Goal: Task Accomplishment & Management: Manage account settings

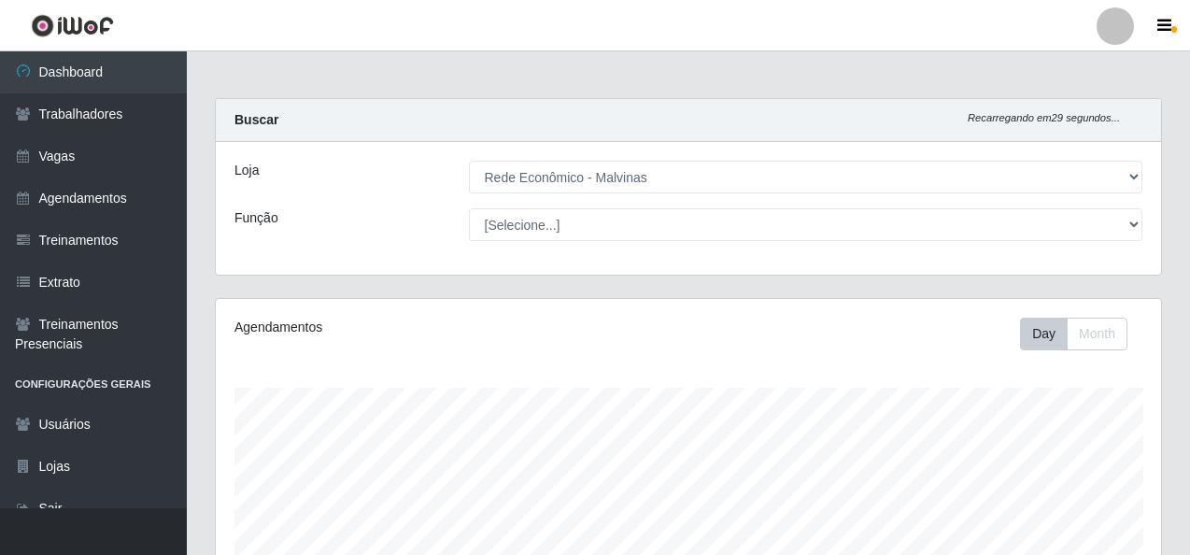
select select "194"
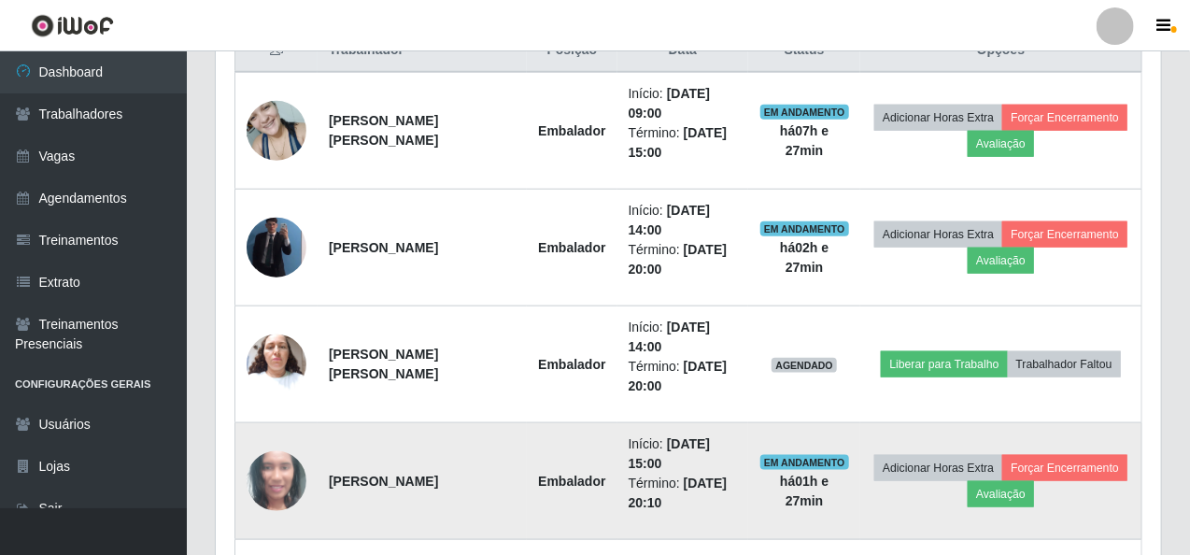
scroll to position [653, 0]
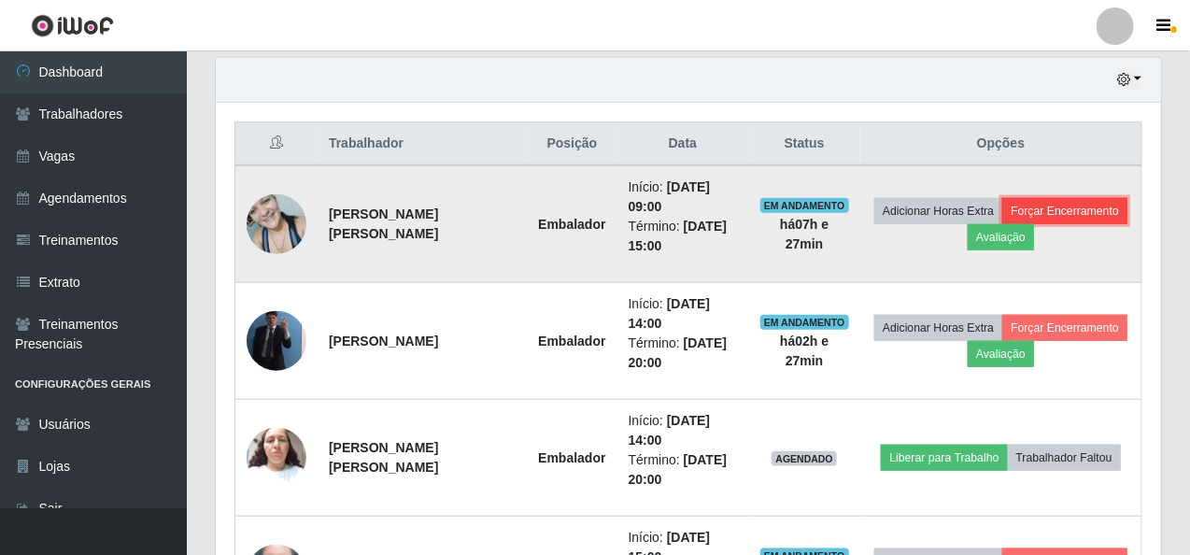
click at [1091, 210] on button "Forçar Encerramento" at bounding box center [1064, 211] width 125 height 26
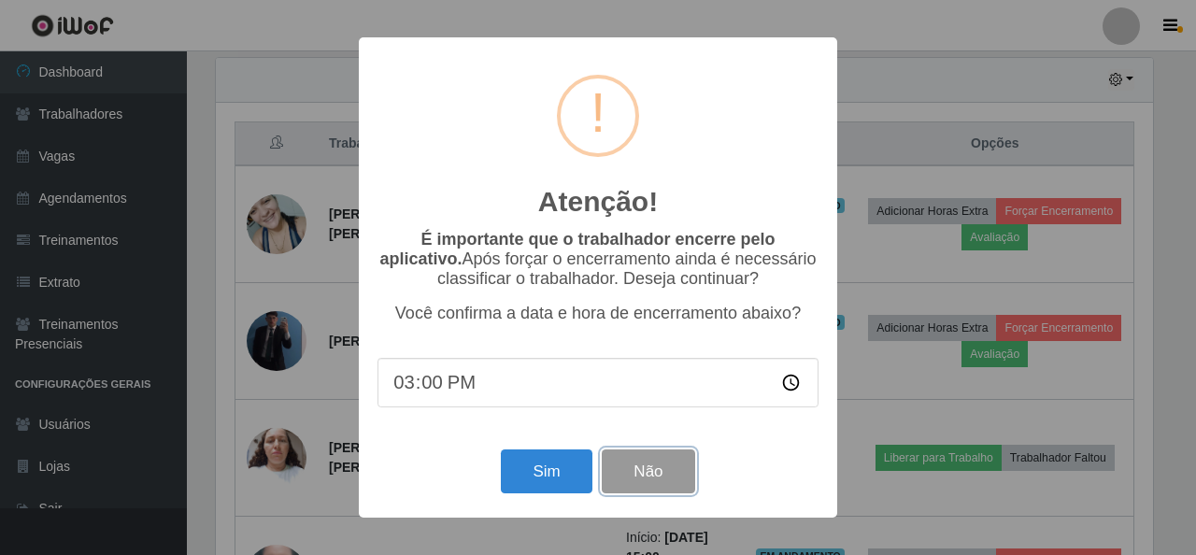
click at [647, 463] on button "Não" at bounding box center [648, 471] width 92 height 44
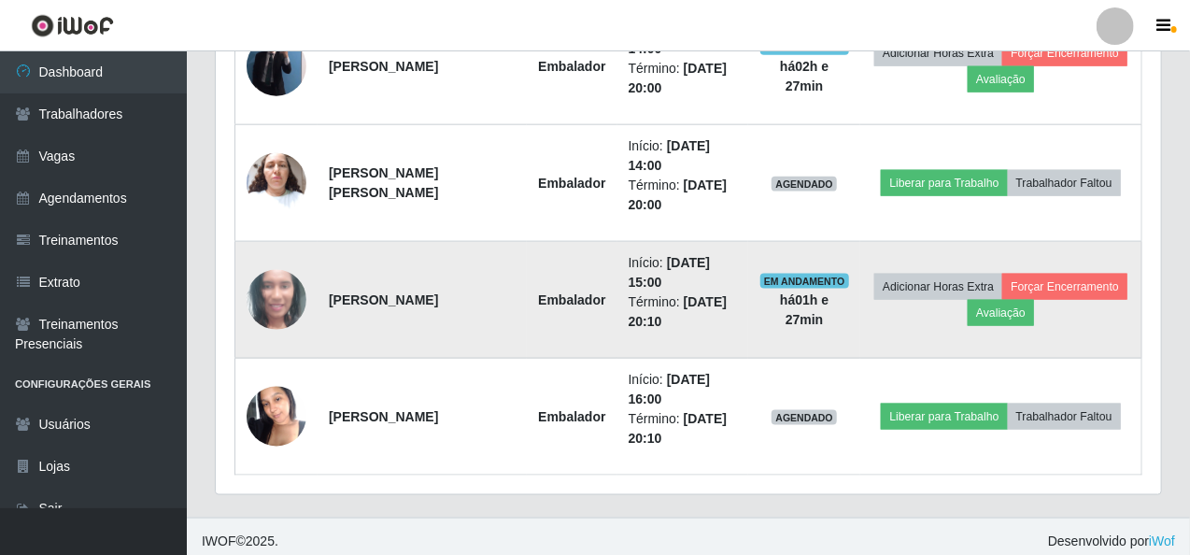
scroll to position [746, 0]
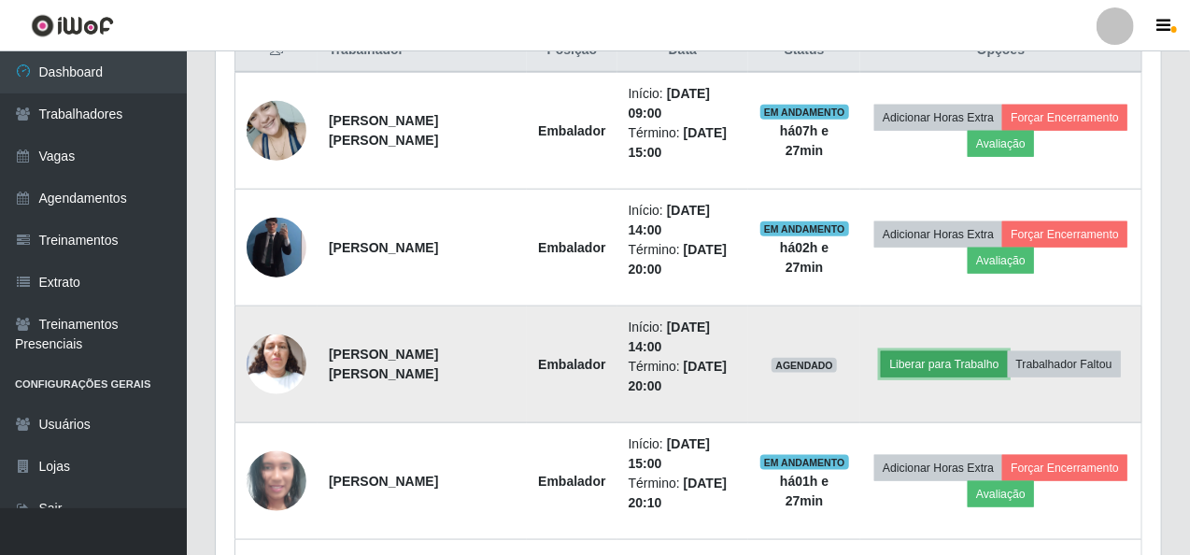
click at [924, 358] on button "Liberar para Trabalho" at bounding box center [944, 364] width 126 height 26
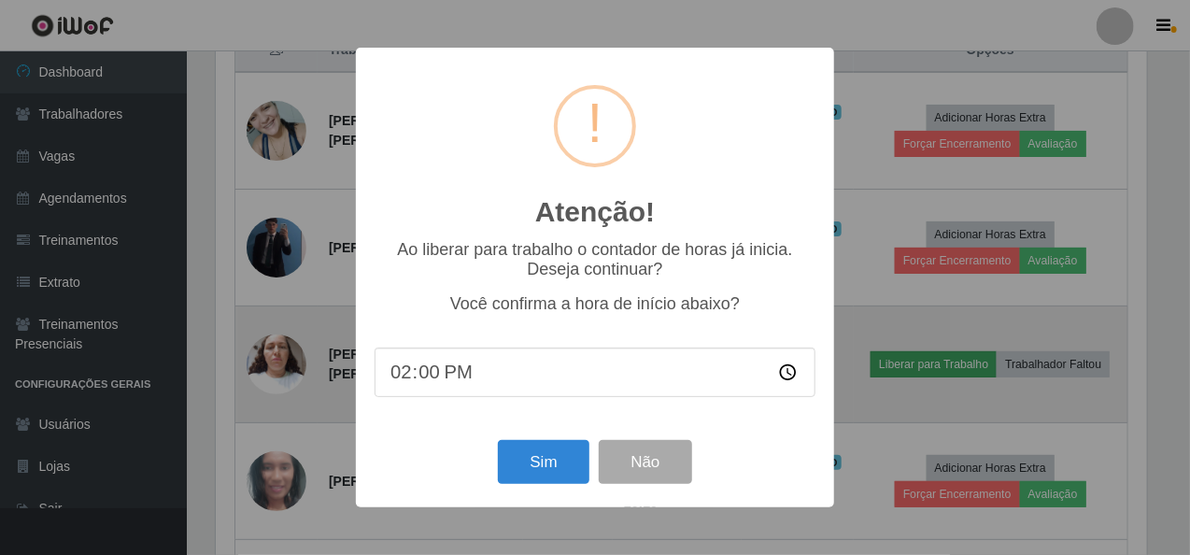
scroll to position [388, 938]
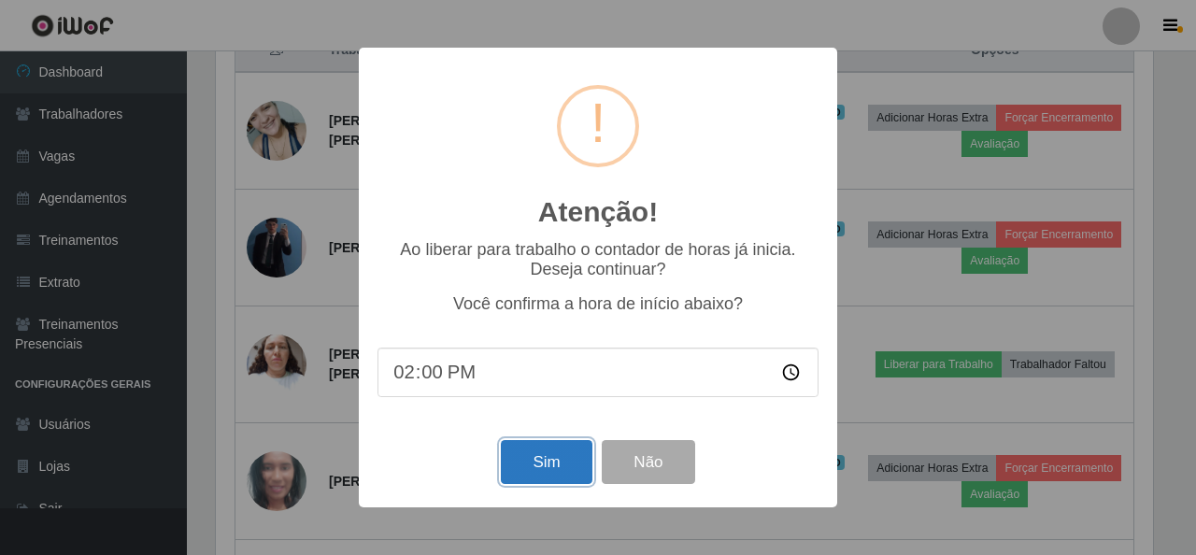
click at [557, 453] on button "Sim" at bounding box center [546, 462] width 91 height 44
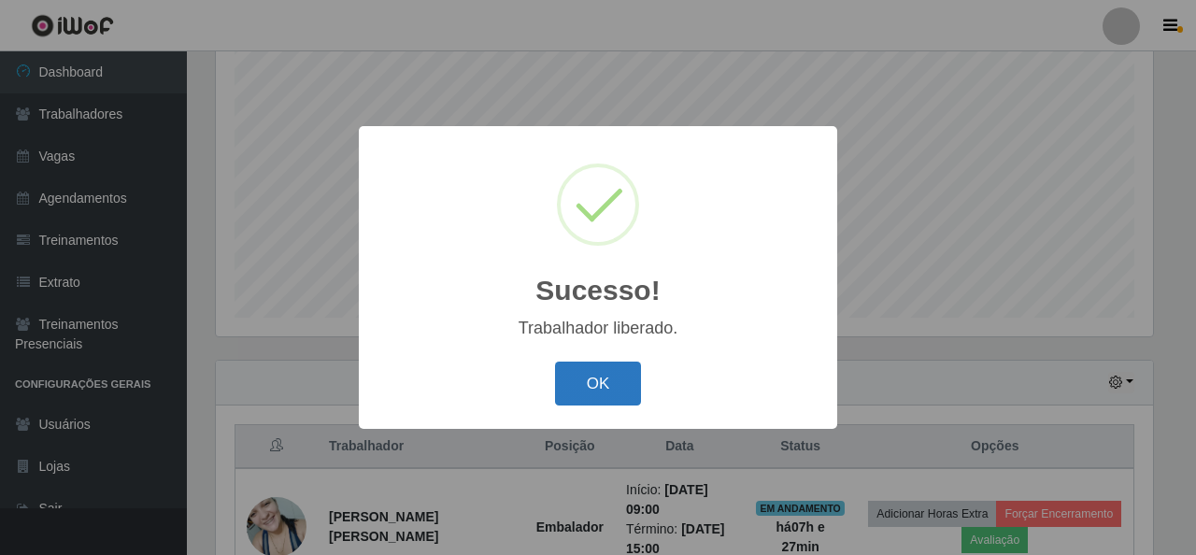
click at [575, 367] on button "OK" at bounding box center [598, 384] width 87 height 44
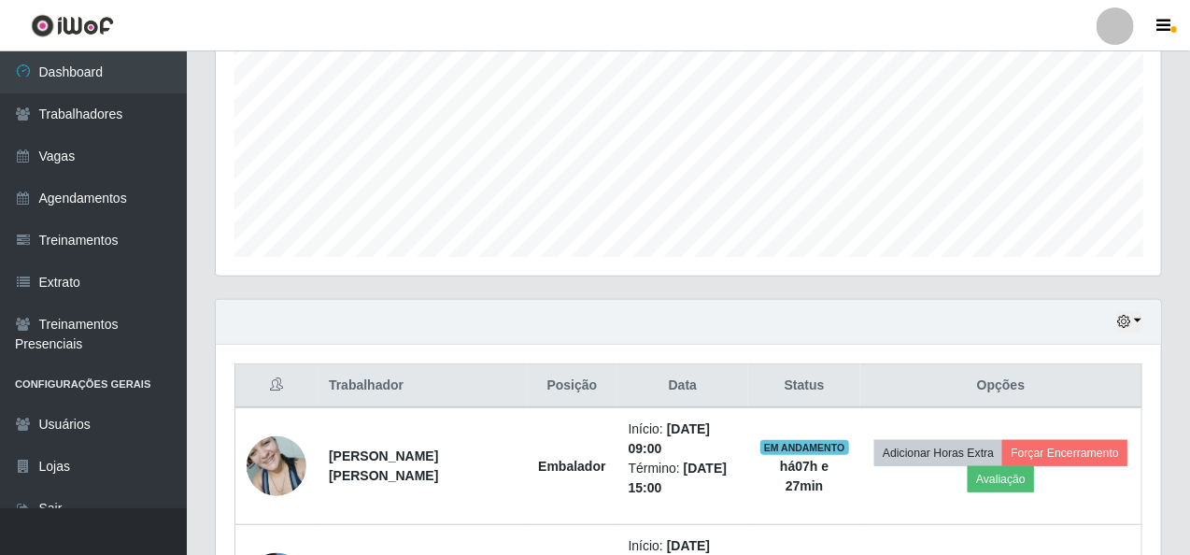
scroll to position [631, 0]
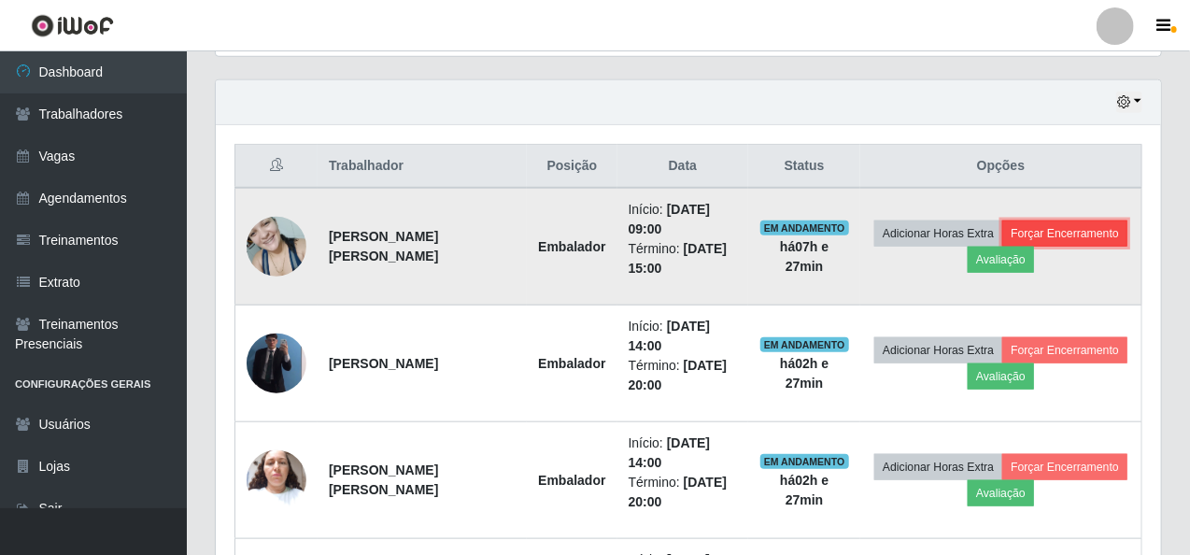
click at [1098, 233] on button "Forçar Encerramento" at bounding box center [1064, 233] width 125 height 26
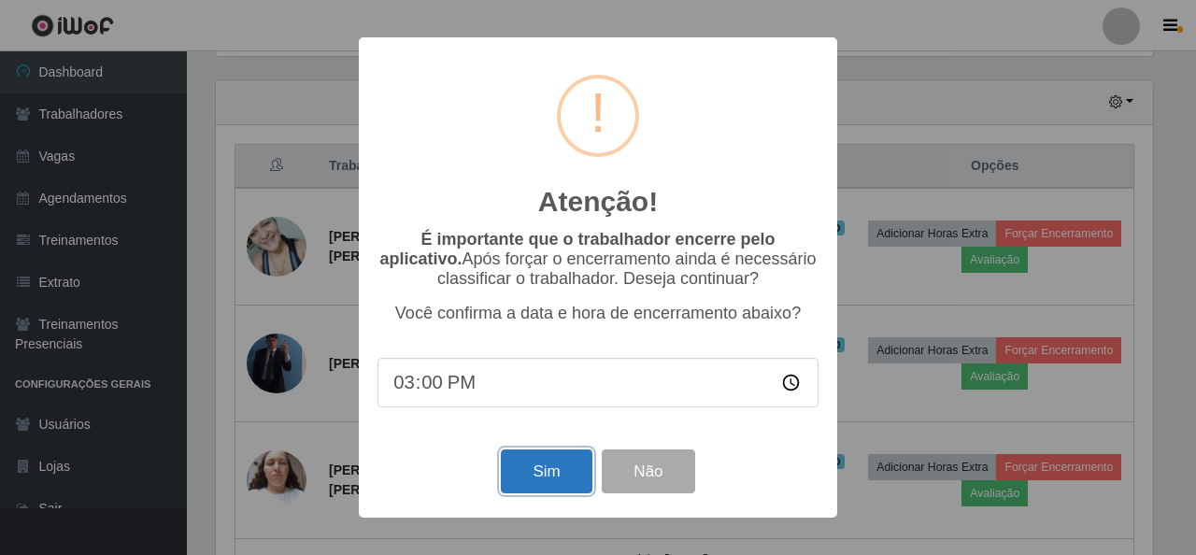
click at [564, 458] on button "Sim" at bounding box center [546, 471] width 91 height 44
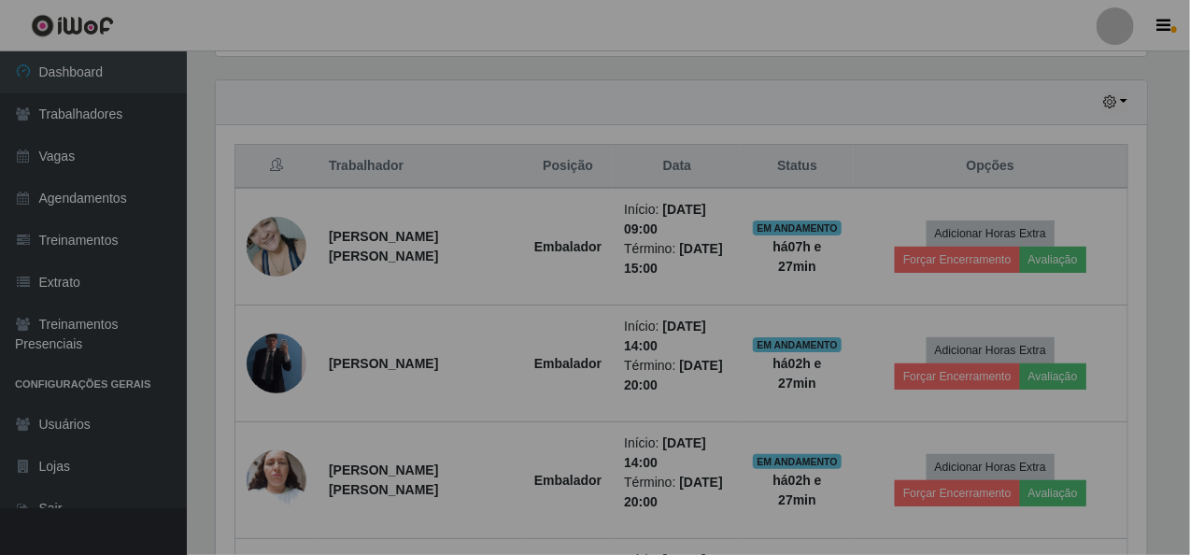
scroll to position [0, 0]
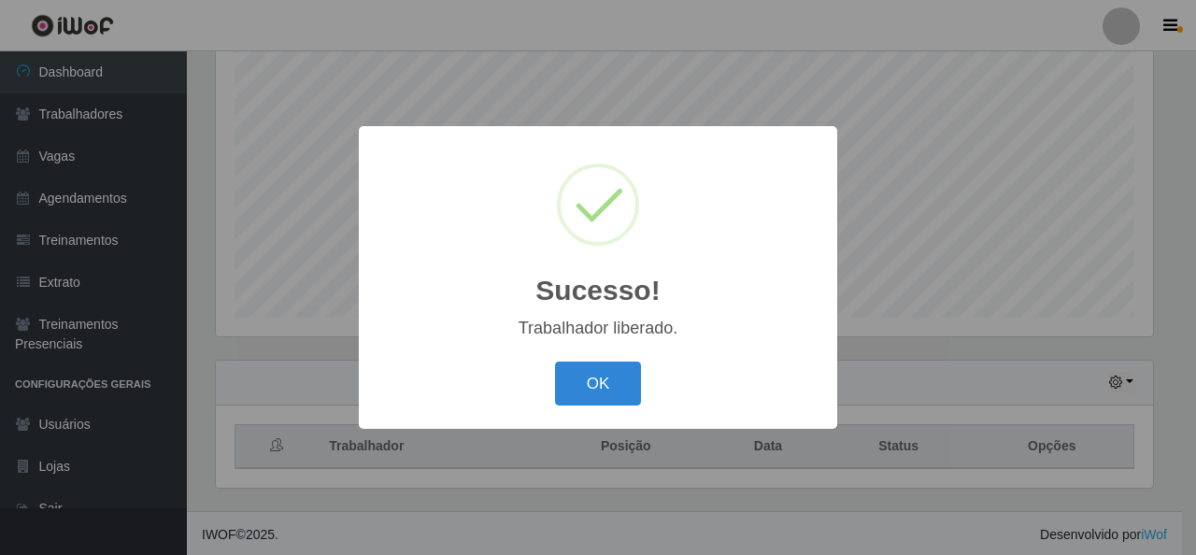
click at [594, 353] on div "Sucesso! × Trabalhador liberado. OK Cancel" at bounding box center [598, 277] width 478 height 303
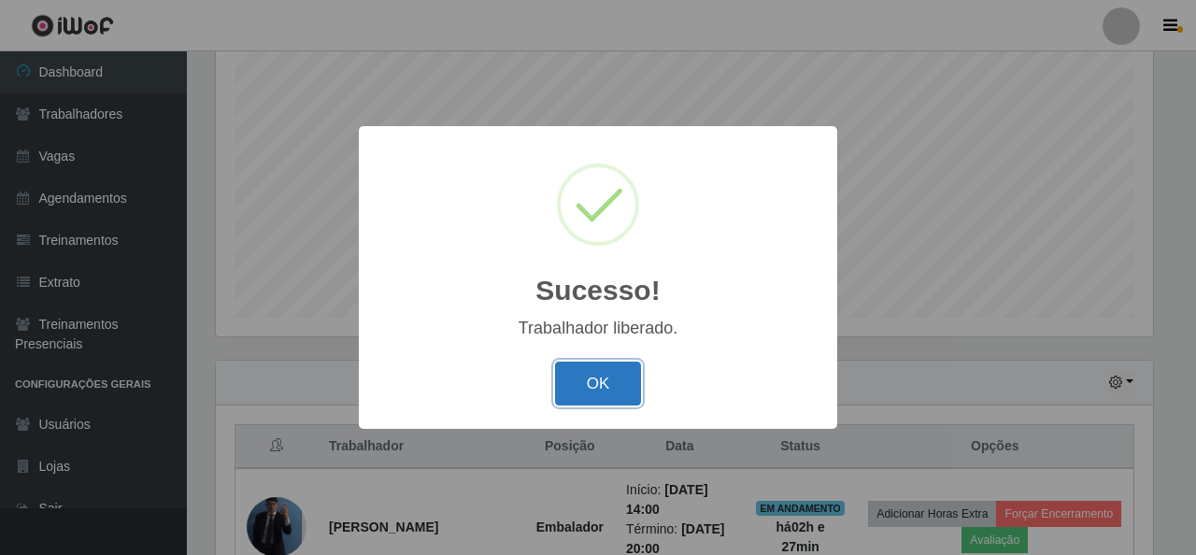
click at [597, 376] on button "OK" at bounding box center [598, 384] width 87 height 44
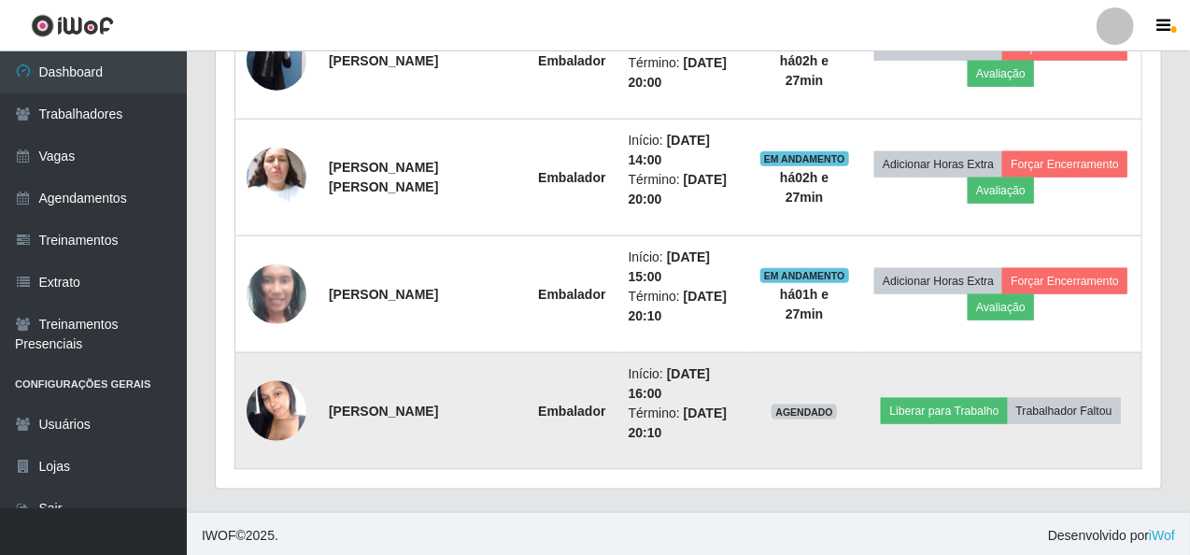
drag, startPoint x: 328, startPoint y: 395, endPoint x: 497, endPoint y: 392, distance: 169.1
click at [438, 404] on strong "[PERSON_NAME]" at bounding box center [383, 411] width 109 height 15
copy strong "[PERSON_NAME]"
click at [1050, 408] on button "Trabalhador Faltou" at bounding box center [1064, 411] width 113 height 26
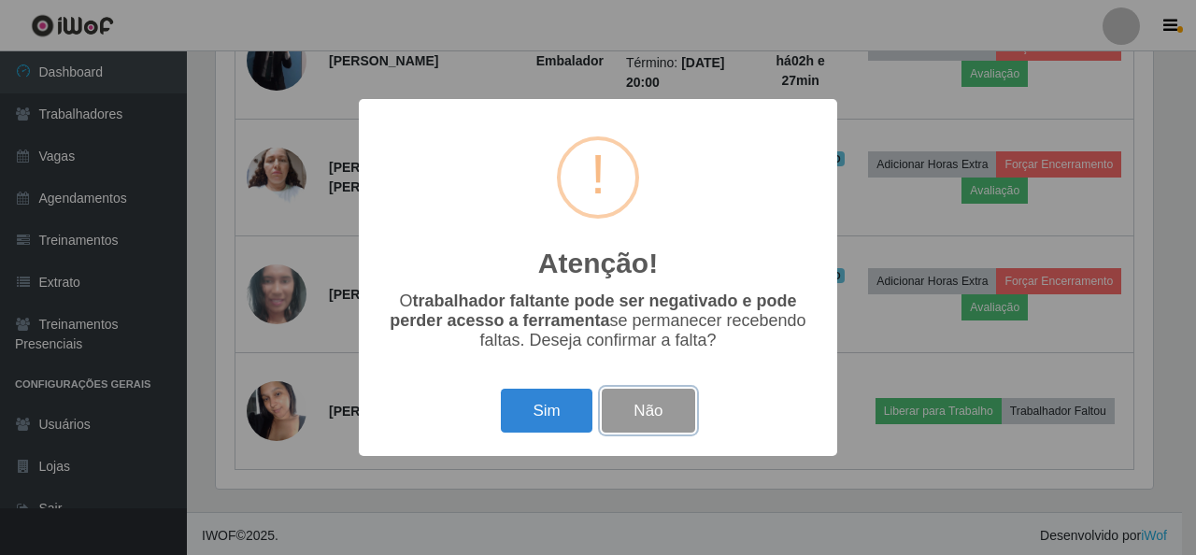
click at [673, 421] on button "Não" at bounding box center [648, 411] width 92 height 44
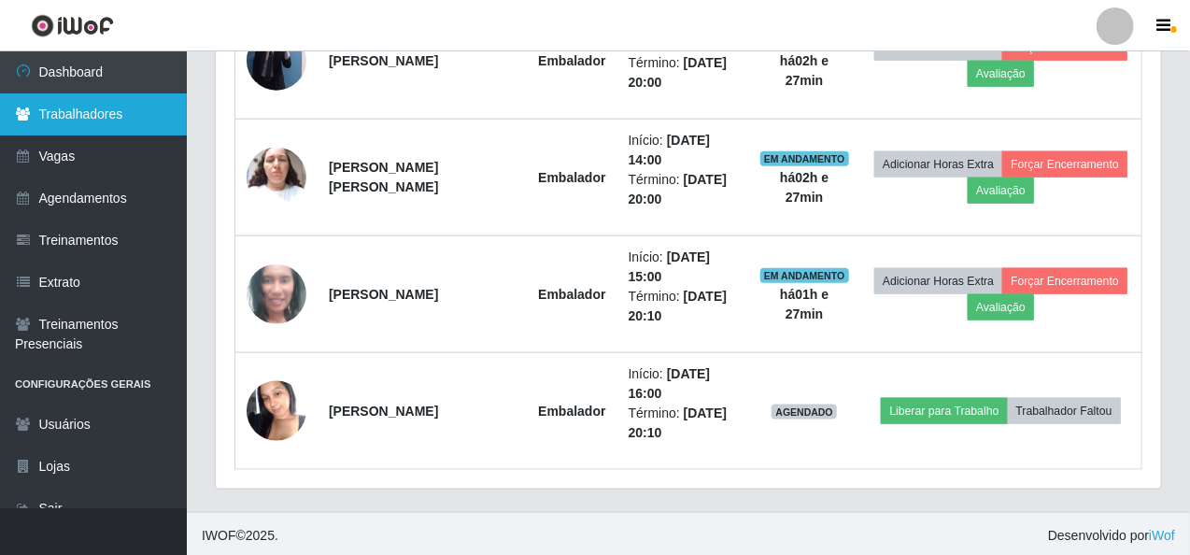
click at [123, 109] on link "Trabalhadores" at bounding box center [93, 114] width 187 height 42
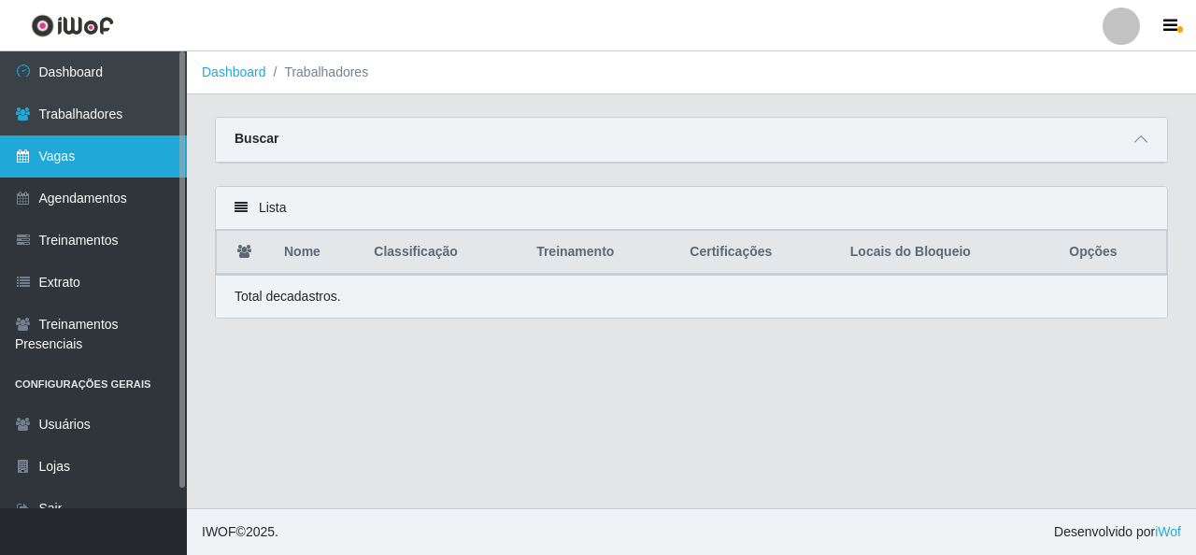
click at [58, 152] on link "Vagas" at bounding box center [93, 156] width 187 height 42
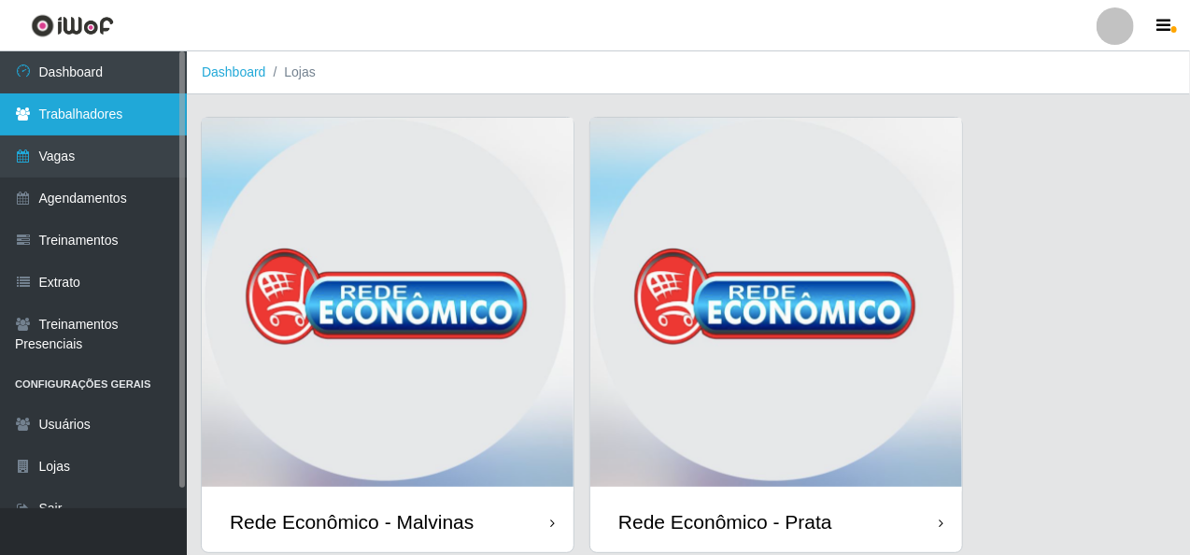
click at [88, 117] on link "Trabalhadores" at bounding box center [93, 114] width 187 height 42
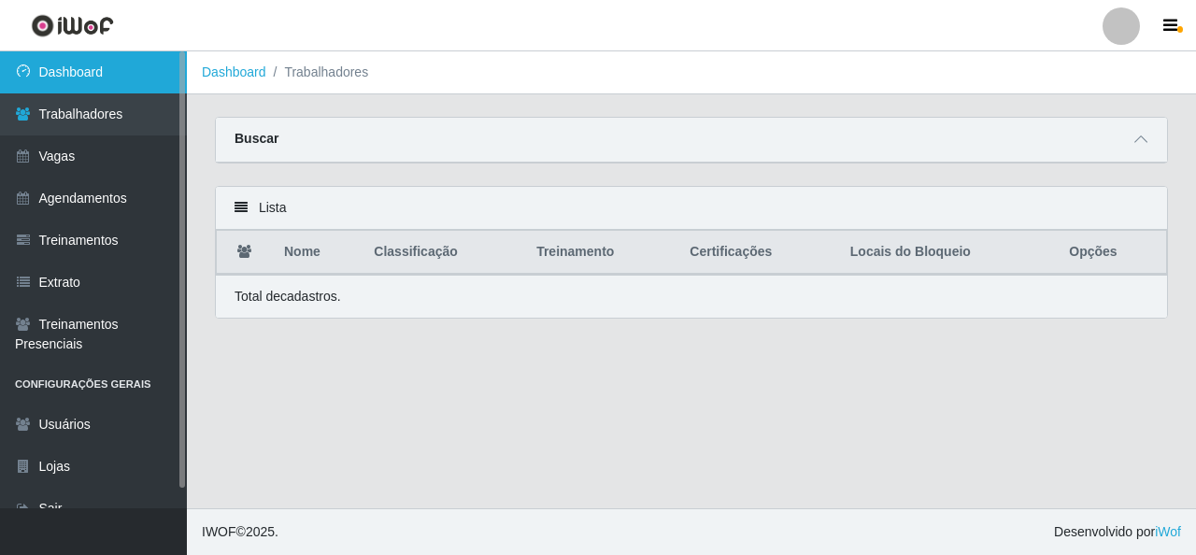
click at [95, 77] on link "Dashboard" at bounding box center [93, 72] width 187 height 42
